Goal: Task Accomplishment & Management: Manage account settings

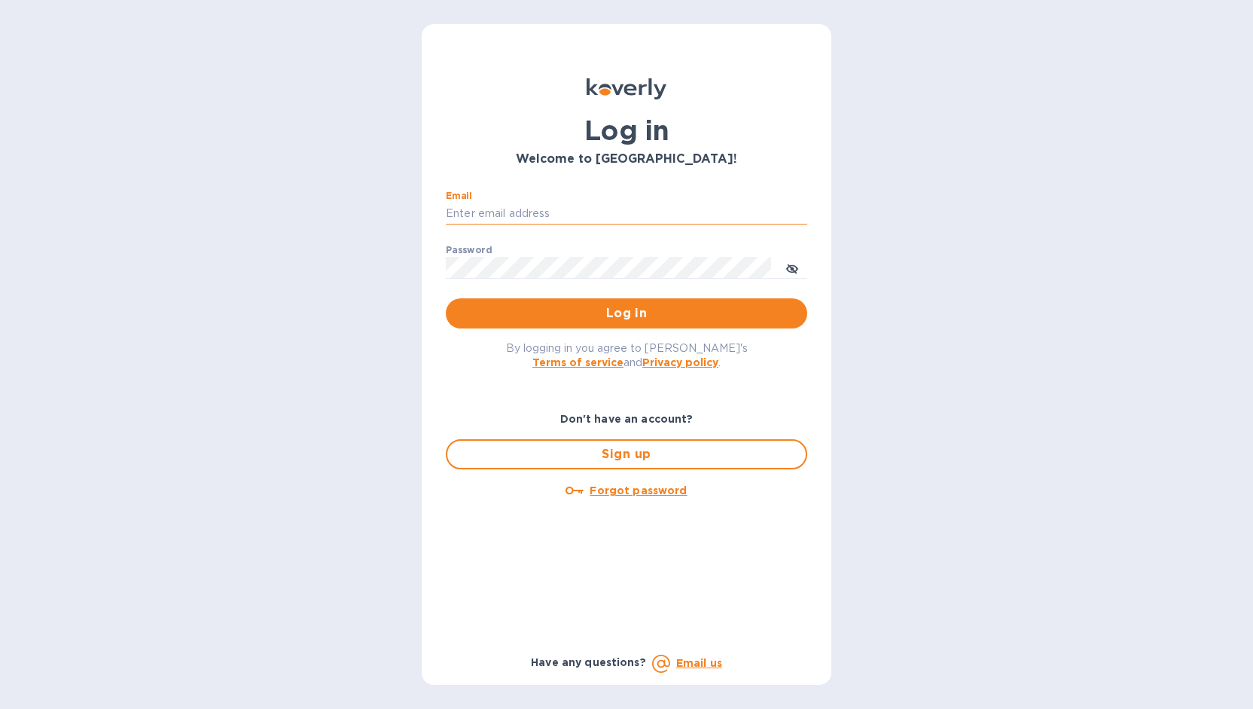
click at [560, 207] on input "Email" at bounding box center [627, 214] width 362 height 23
click at [554, 214] on input "Email" at bounding box center [627, 214] width 362 height 23
type input "moshef@lifemasterusa.com"
click at [651, 309] on span "Log in" at bounding box center [626, 313] width 337 height 18
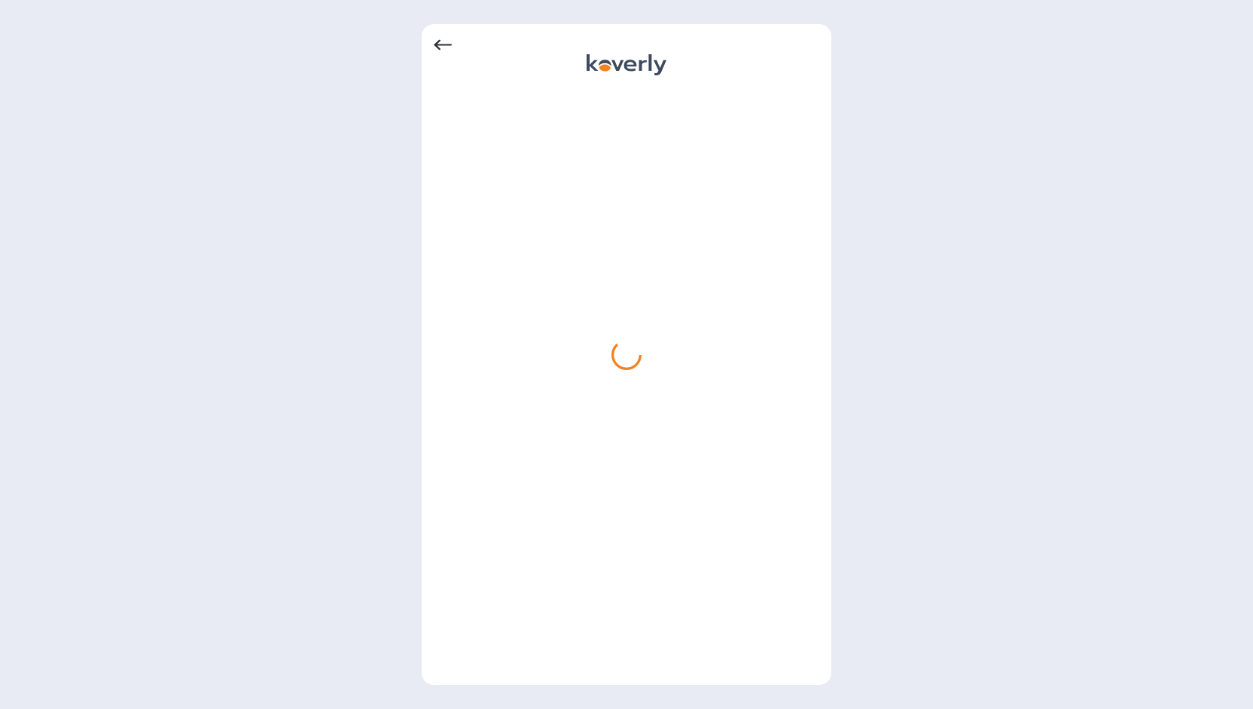
click at [449, 43] on icon at bounding box center [443, 45] width 18 height 18
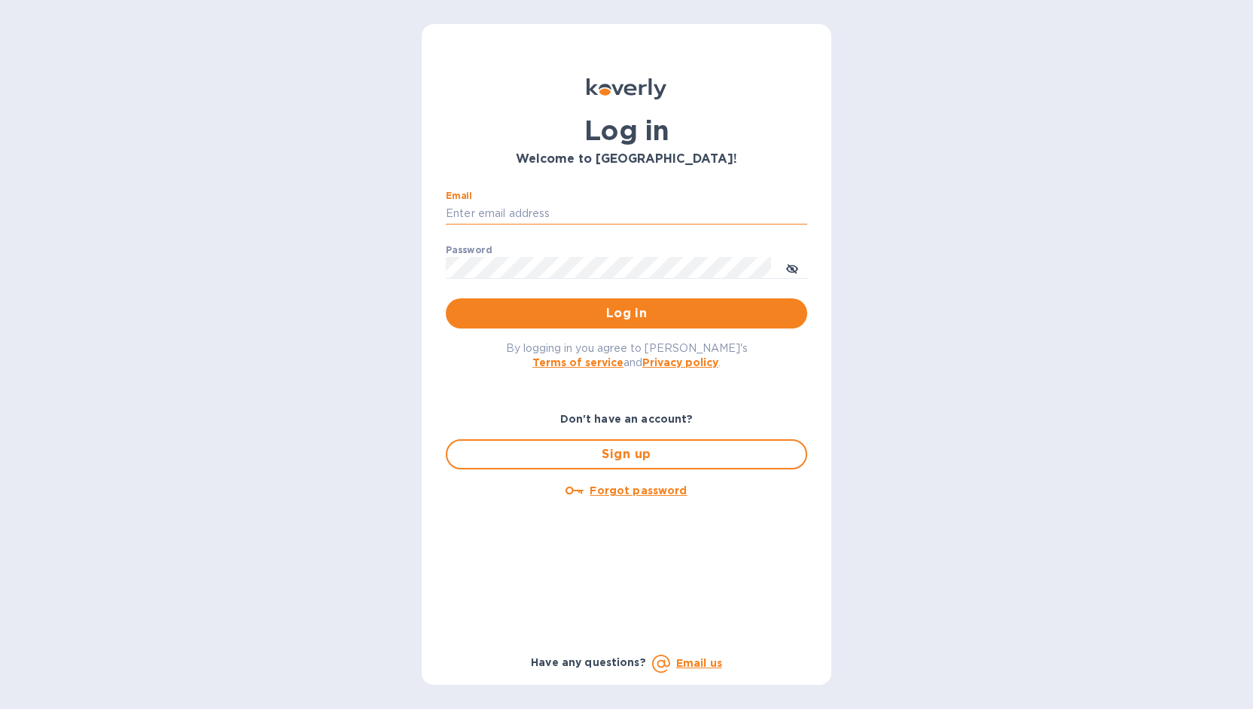
click at [527, 218] on input "Email" at bounding box center [627, 214] width 362 height 23
type input "moshef@lifemasterusa.com"
click at [634, 319] on span "Log in" at bounding box center [626, 313] width 337 height 18
